Goal: Check status: Check status

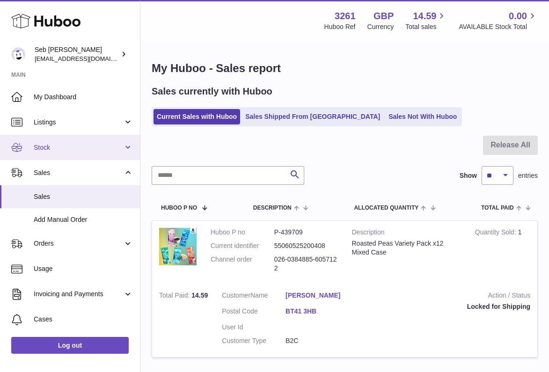
click at [81, 145] on span "Stock" at bounding box center [78, 147] width 89 height 9
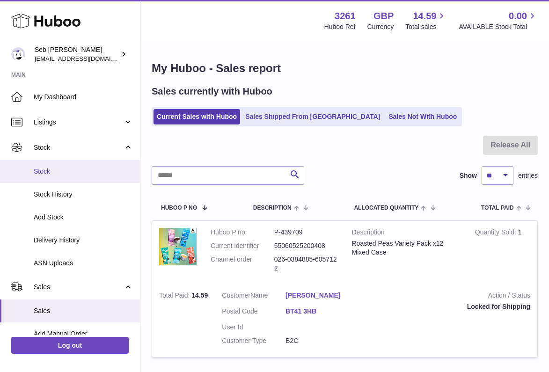
click at [89, 170] on span "Stock" at bounding box center [83, 171] width 99 height 9
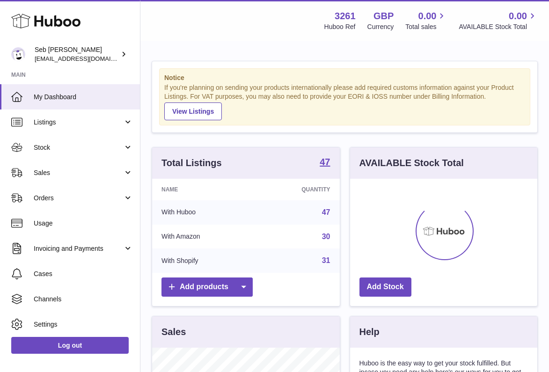
scroll to position [146, 187]
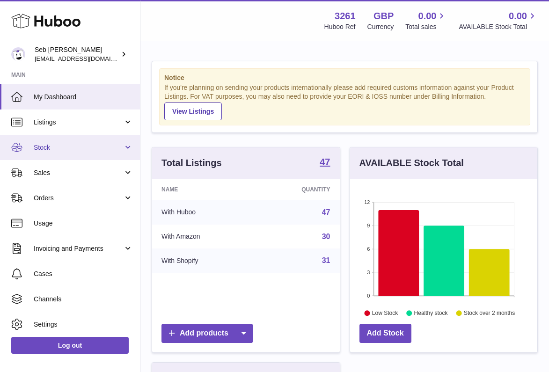
click at [76, 154] on link "Stock" at bounding box center [70, 147] width 140 height 25
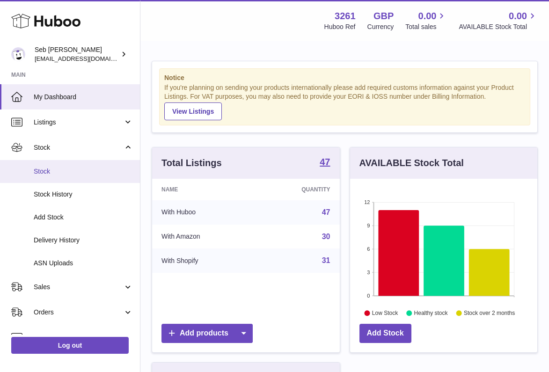
click at [78, 169] on span "Stock" at bounding box center [83, 171] width 99 height 9
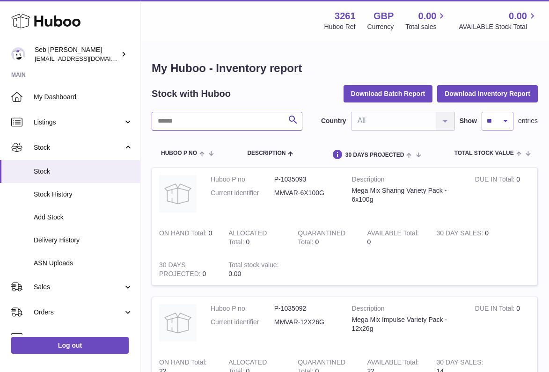
click at [202, 125] on input "text" at bounding box center [227, 121] width 151 height 19
type input "****"
